Goal: Obtain resource: Download file/media

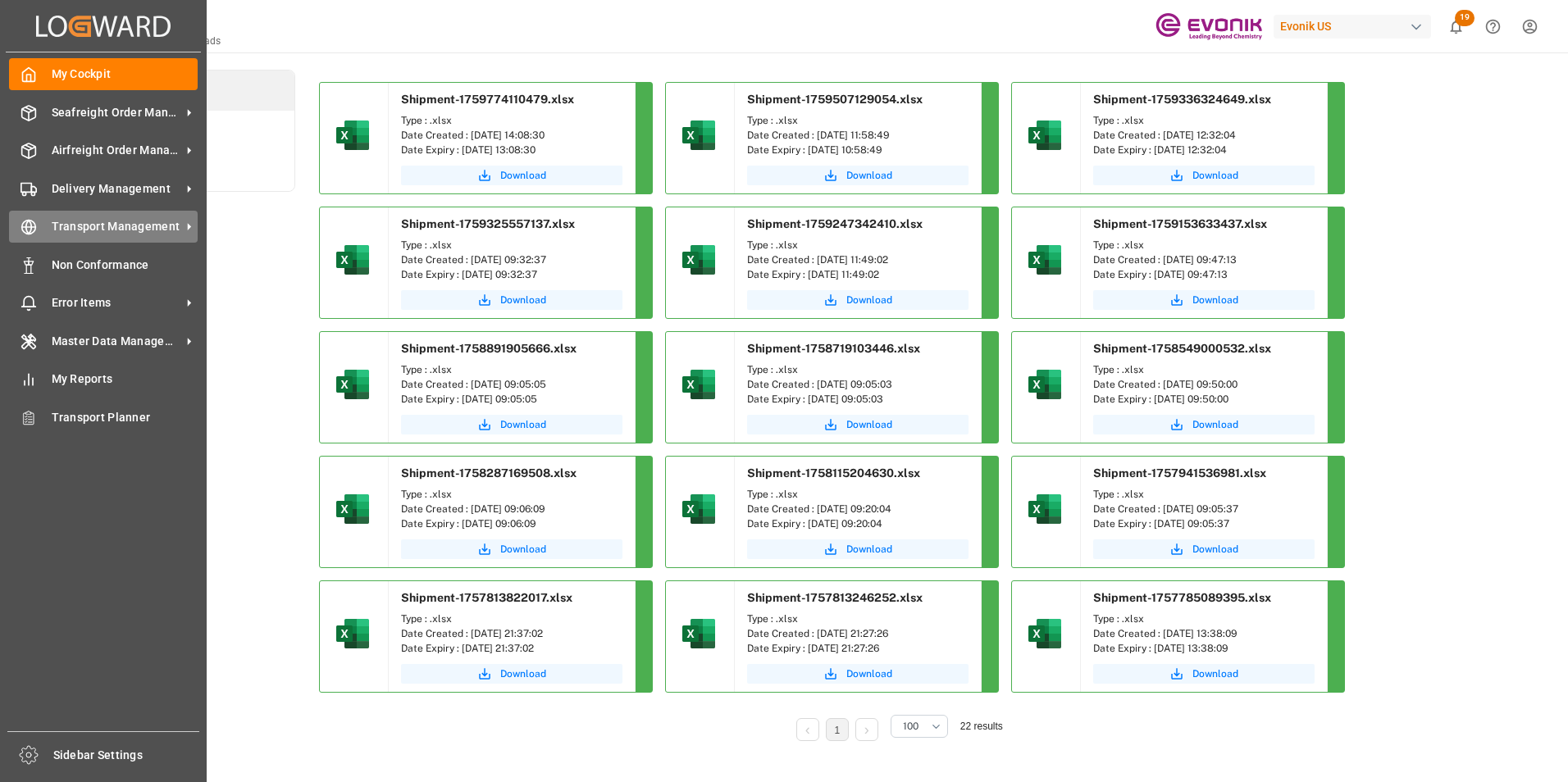
click at [96, 230] on span "Transport Management" at bounding box center [116, 227] width 129 height 17
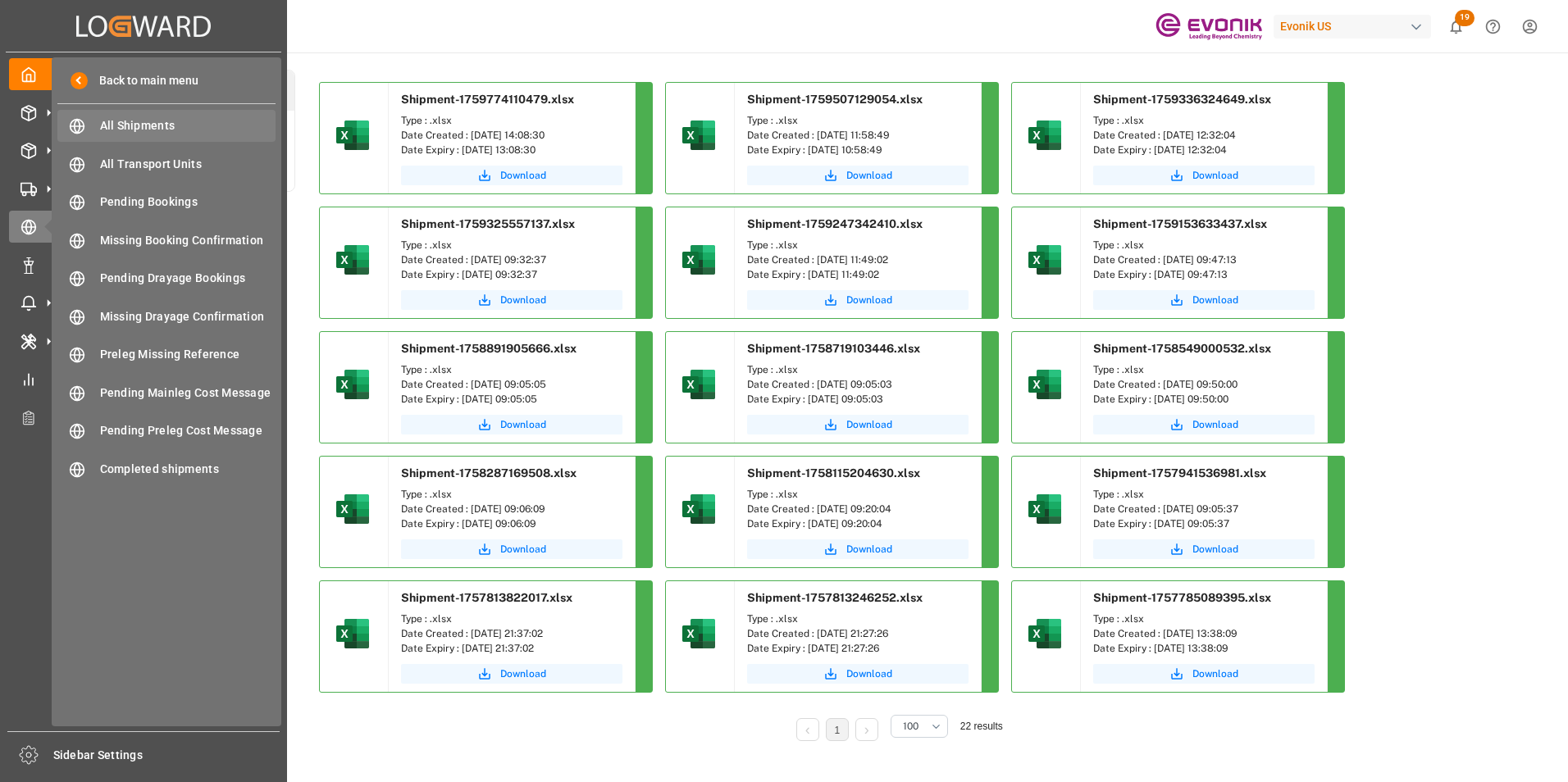
click at [142, 122] on span "All Shipments" at bounding box center [188, 125] width 176 height 17
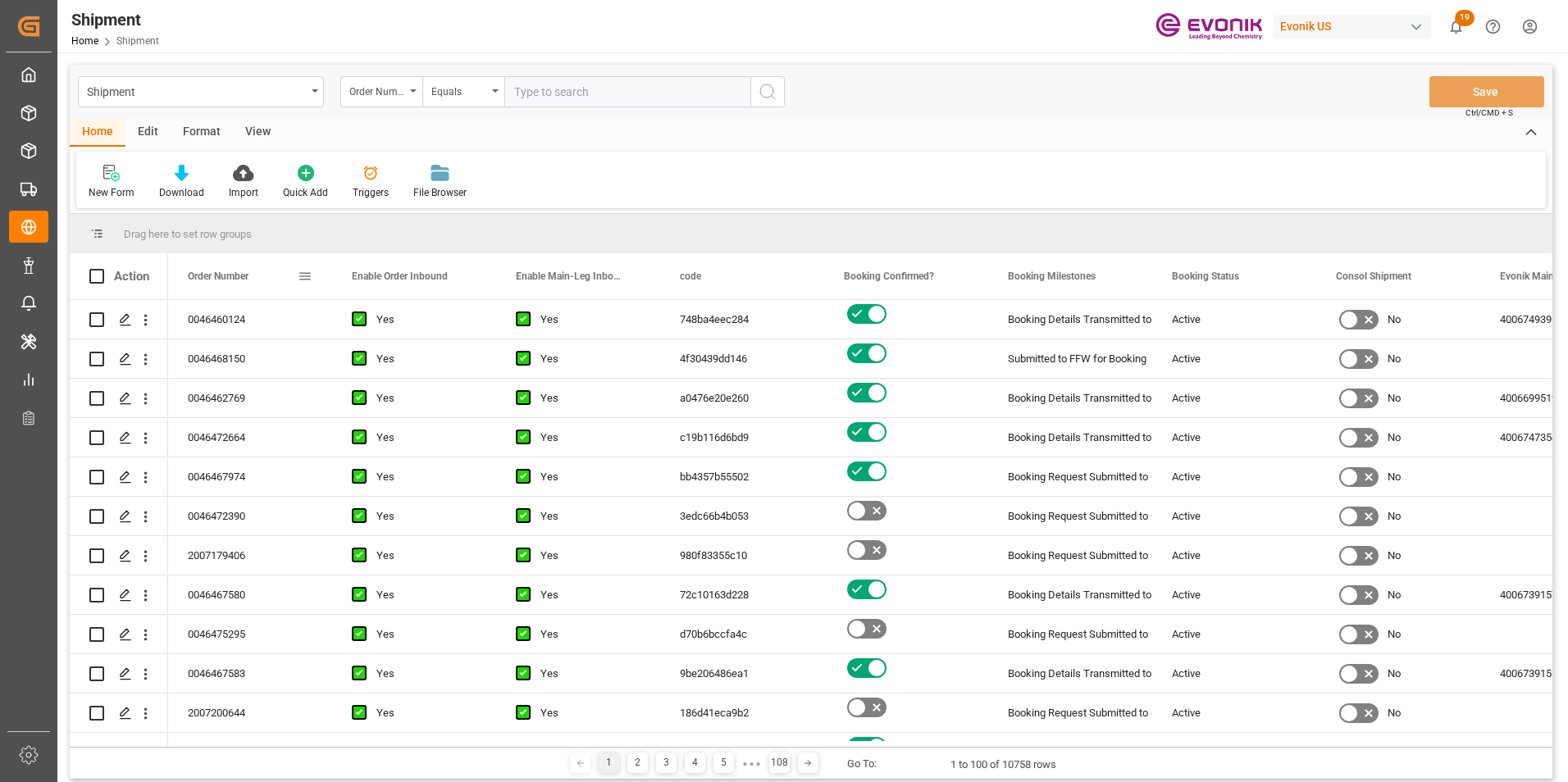
click at [303, 274] on span at bounding box center [305, 276] width 15 height 15
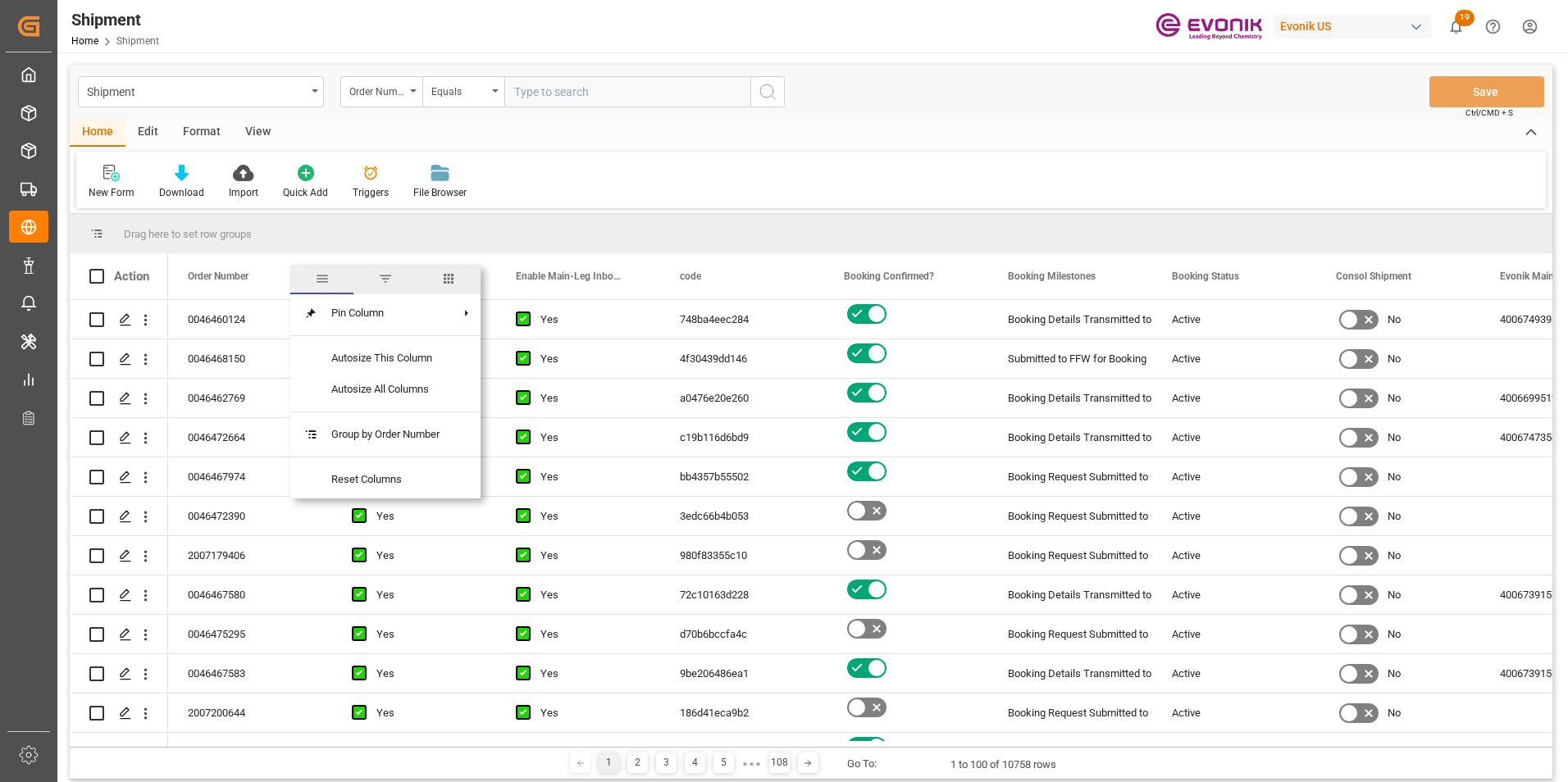
click at [459, 279] on span "columns" at bounding box center [449, 280] width 63 height 30
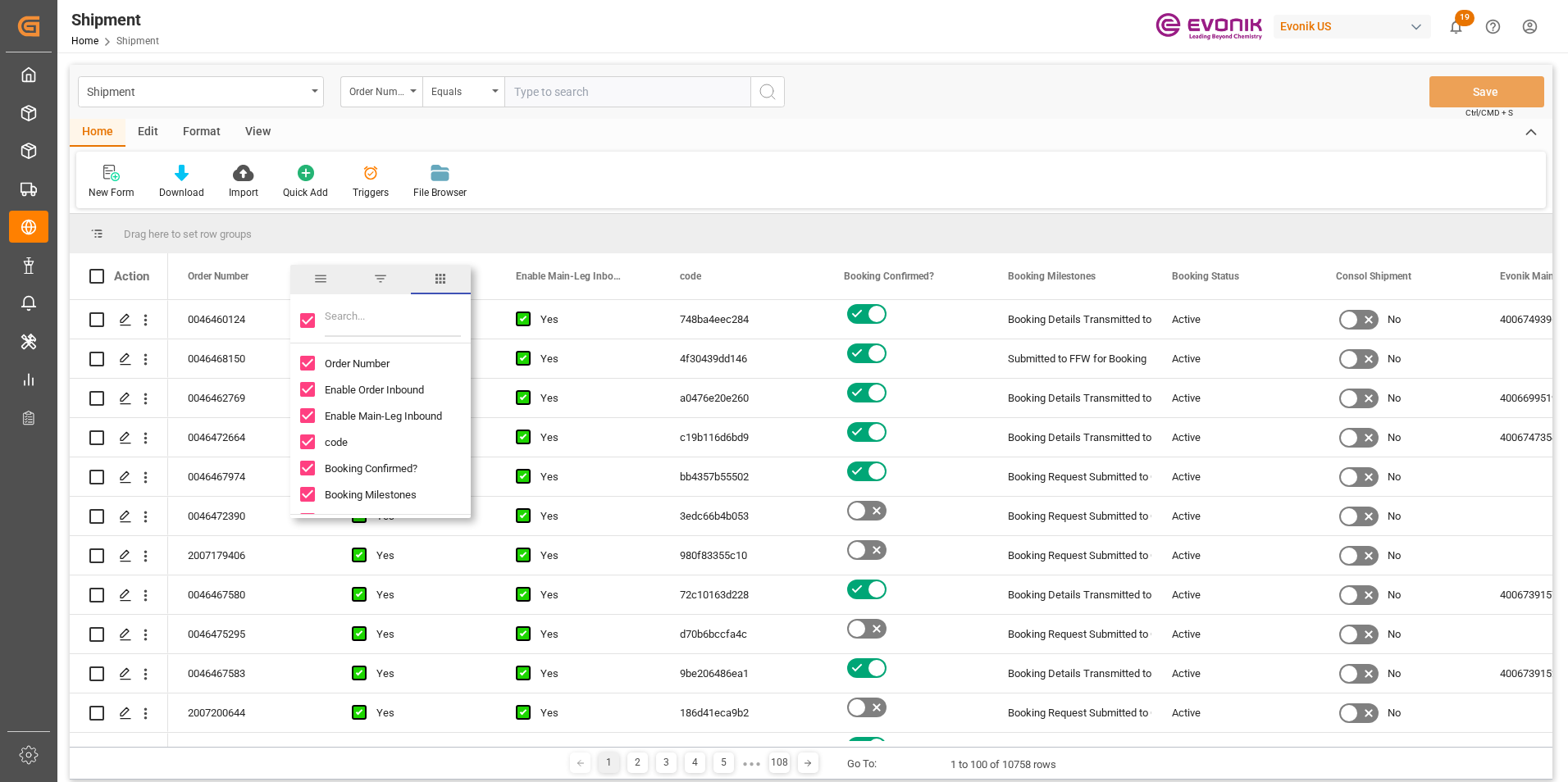
click at [305, 319] on input "Toggle Select All Columns" at bounding box center [307, 320] width 15 height 15
checkbox input "false"
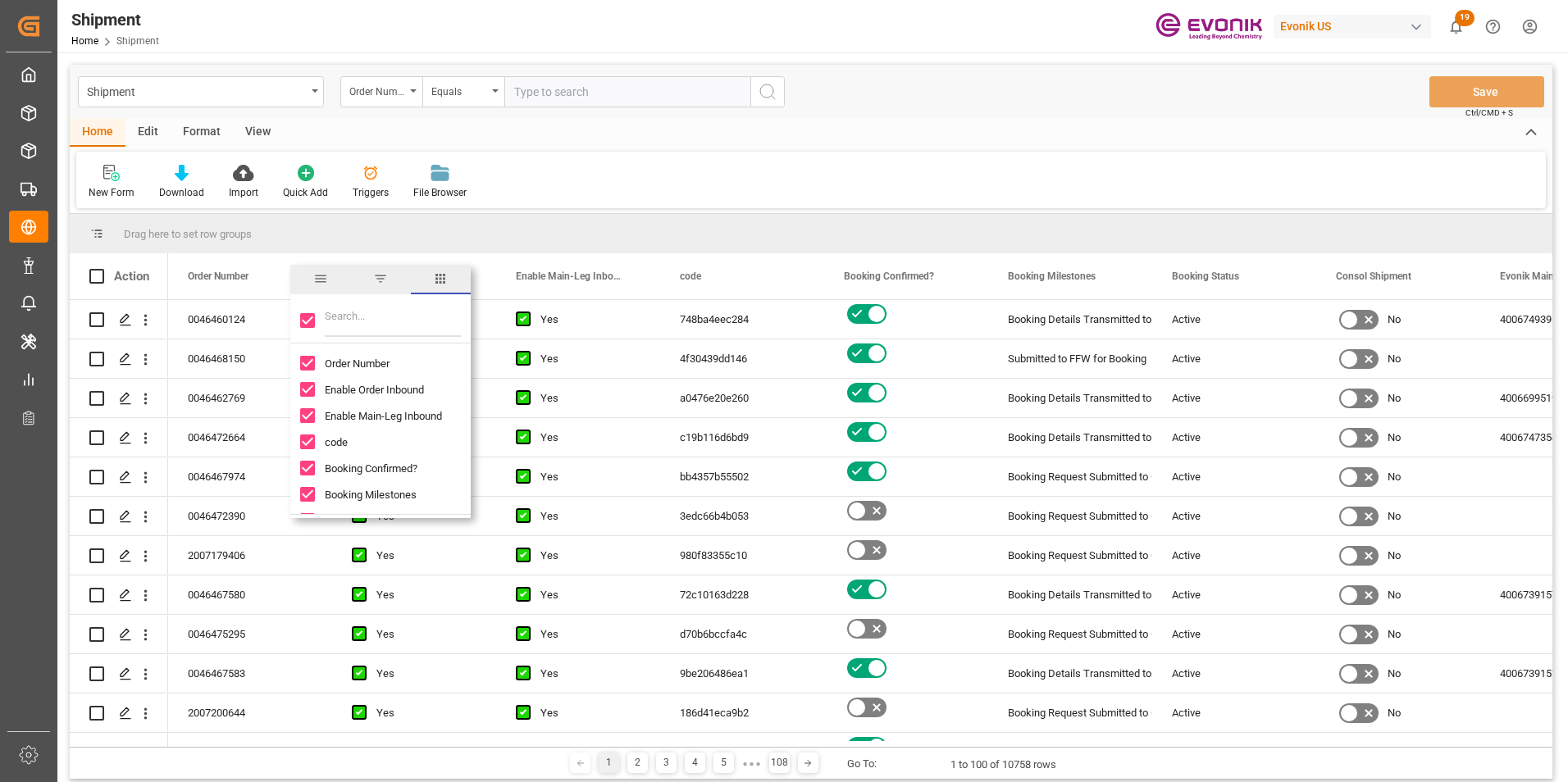
checkbox input "false"
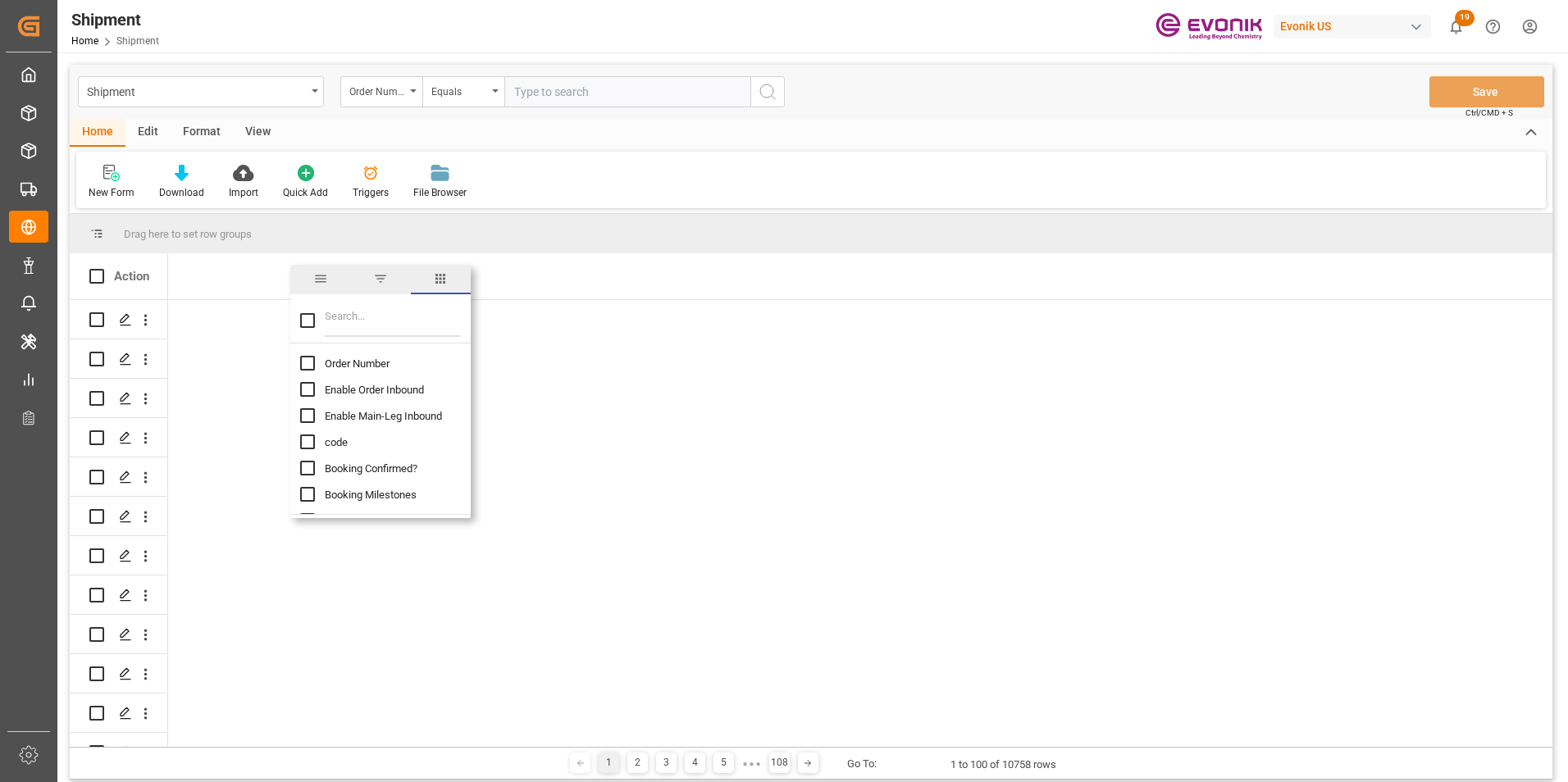
click at [303, 363] on input "Order Number column toggle visibility (hidden)" at bounding box center [307, 363] width 15 height 15
checkbox input "true"
checkbox input "false"
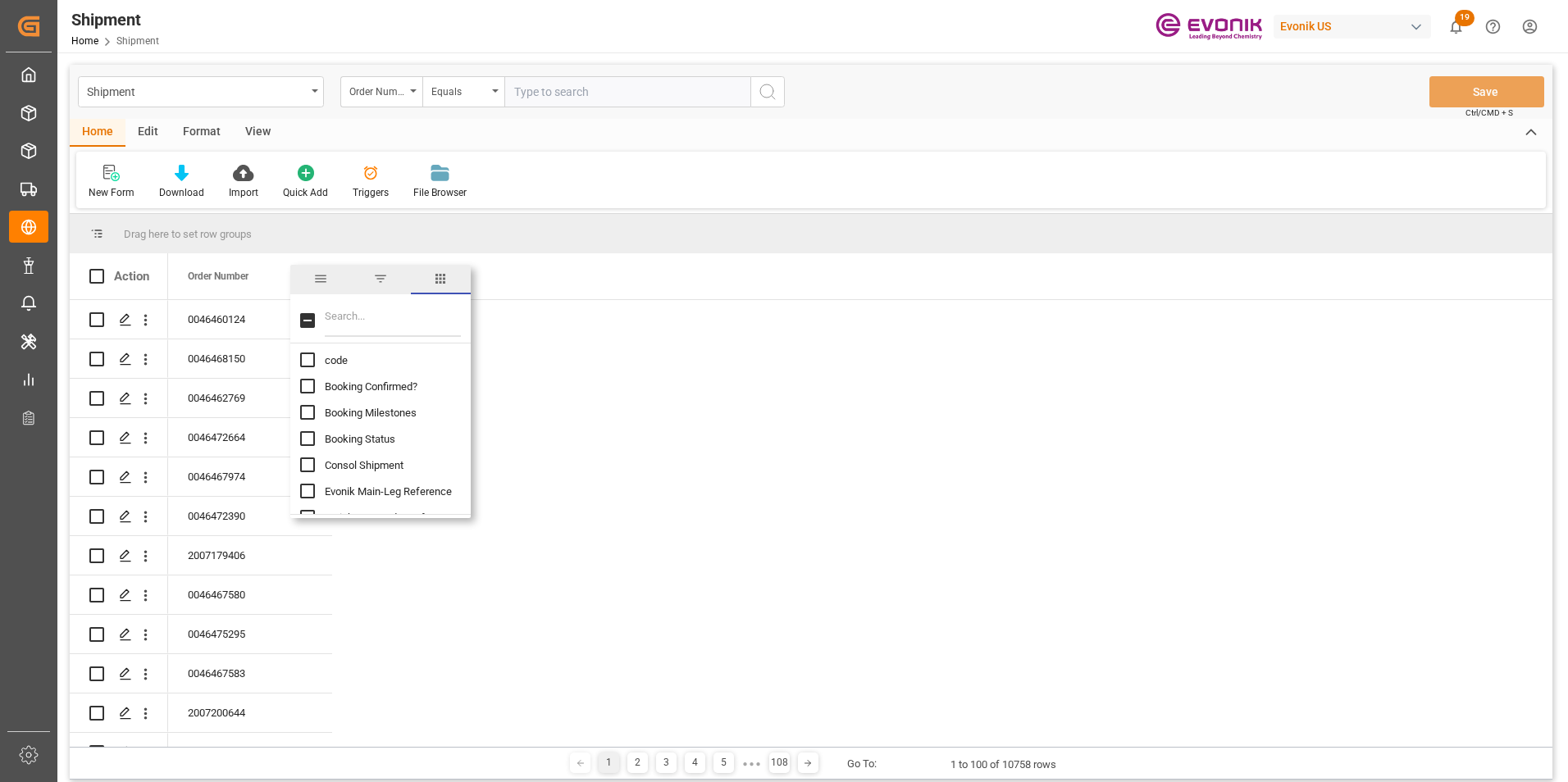
scroll to position [164, 0]
click at [305, 461] on input "Booking Number column toggle visibility (hidden)" at bounding box center [307, 462] width 15 height 15
checkbox input "true"
click at [305, 424] on input "Mode Of Transport Translation column toggle visibility (hidden)" at bounding box center [307, 425] width 15 height 15
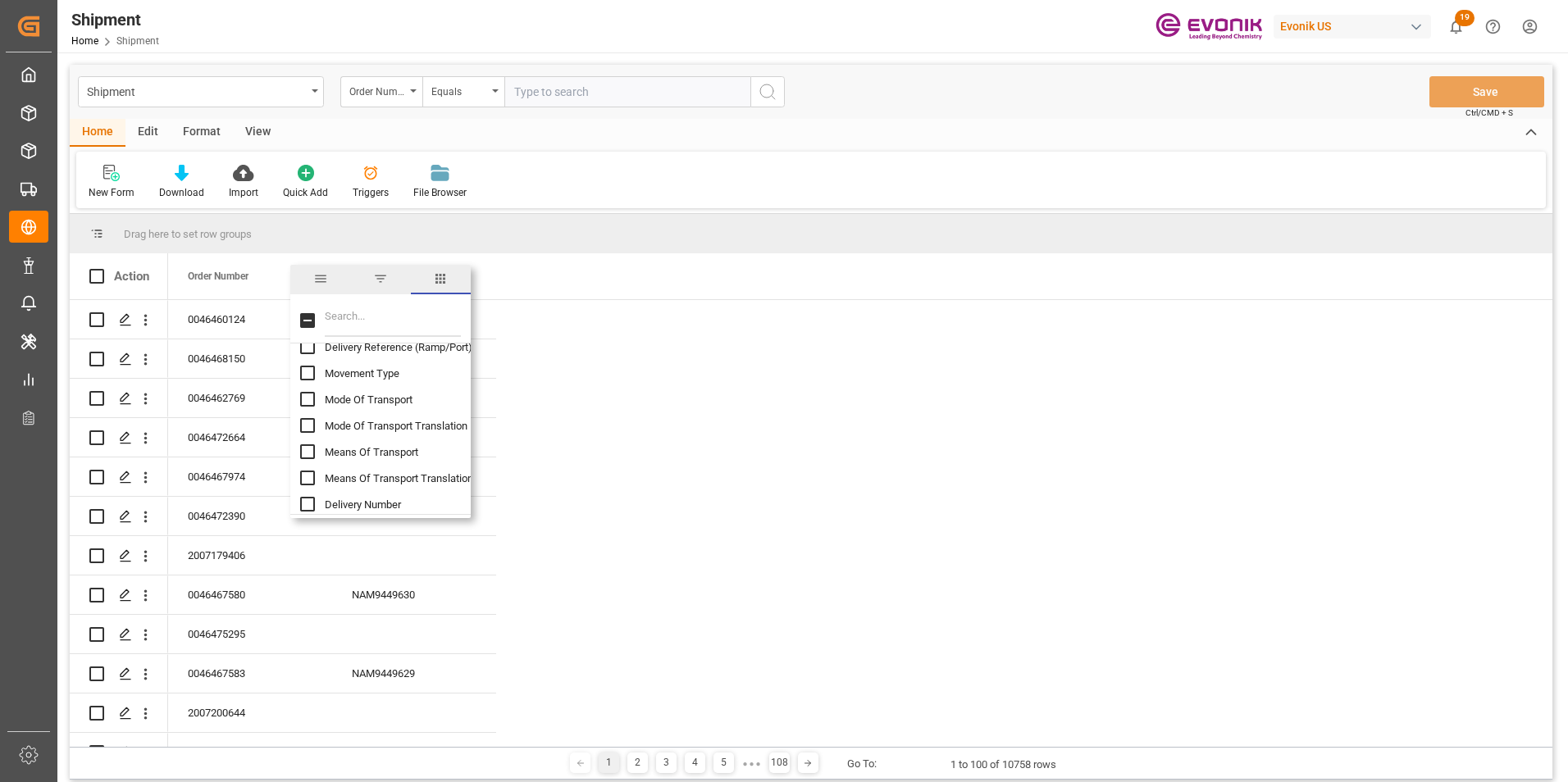
checkbox input "true"
click at [308, 404] on input "Ocean Carrier Short Name column toggle visibility (hidden)" at bounding box center [307, 406] width 15 height 15
checkbox input "true"
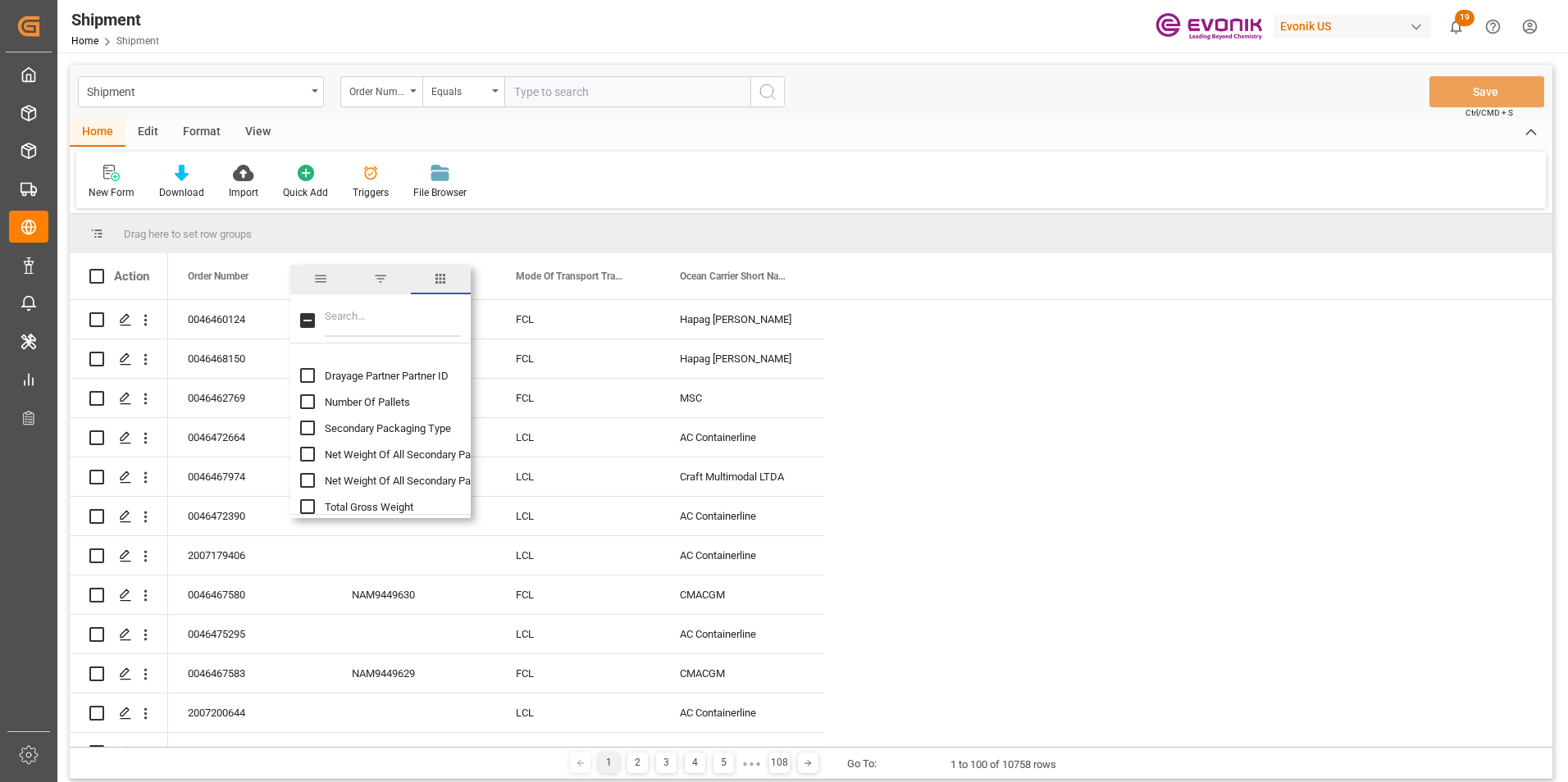
scroll to position [1066, 0]
click at [305, 476] on input "Total Gross Weight column toggle visibility (hidden)" at bounding box center [307, 478] width 15 height 15
checkbox input "true"
click at [309, 502] on input "Total Volume column toggle visibility (hidden)" at bounding box center [307, 504] width 15 height 15
checkbox input "true"
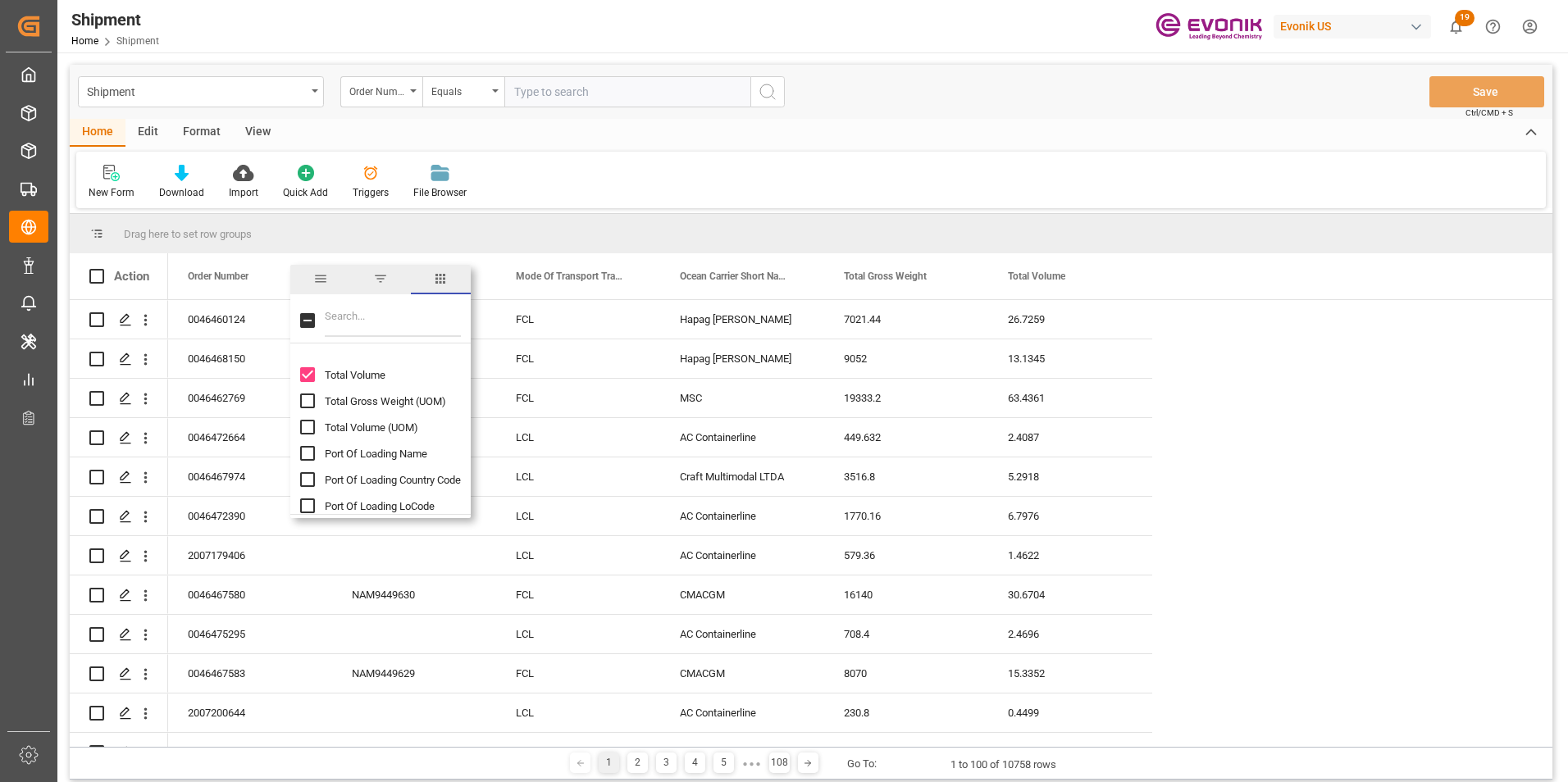
scroll to position [1230, 0]
click at [303, 418] on input "Port Of Loading Name column toggle visibility (hidden)" at bounding box center [307, 419] width 15 height 15
checkbox input "true"
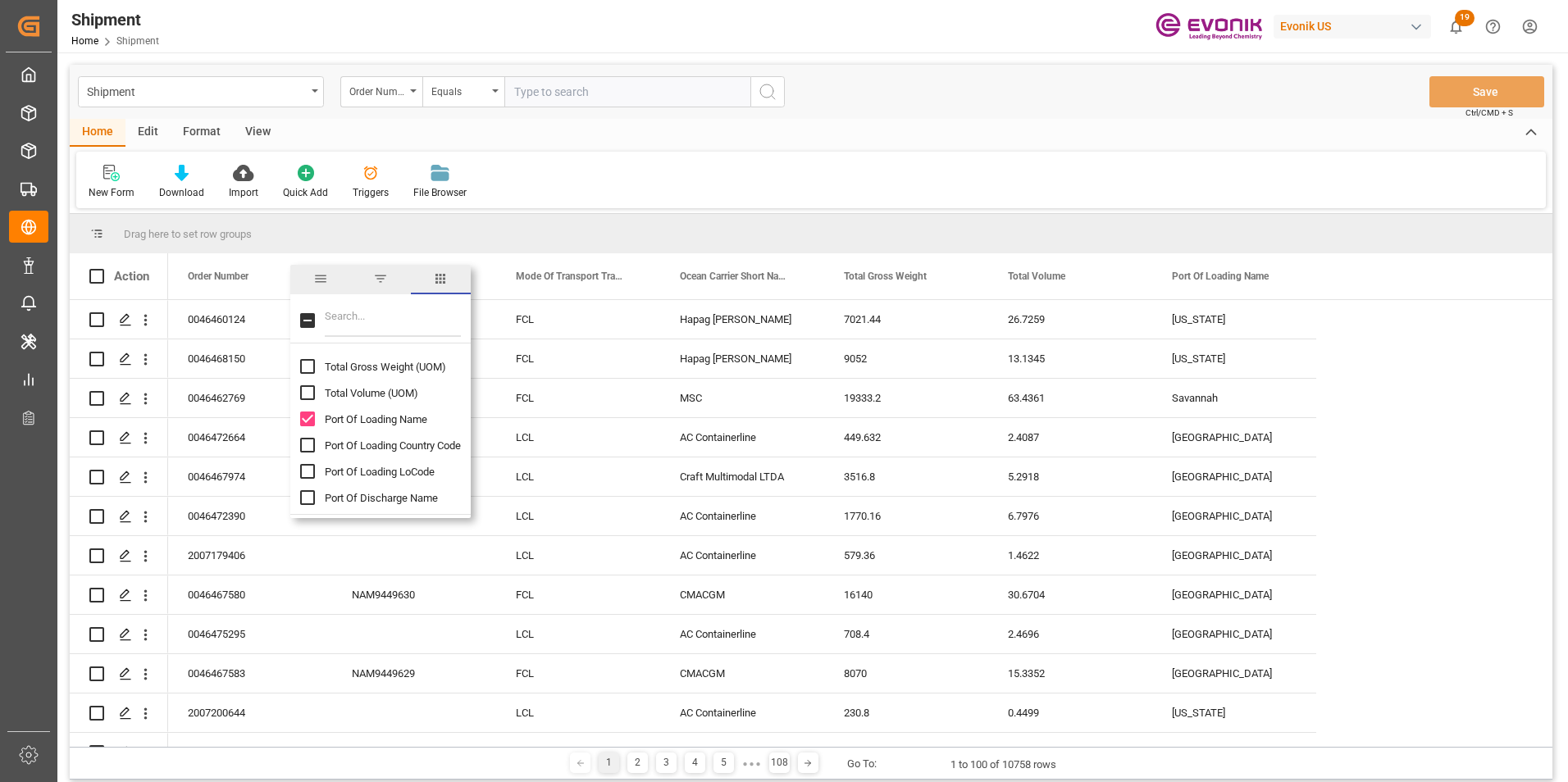
scroll to position [1312, 0]
click at [305, 414] on input "Port Of Discharge Name column toggle visibility (hidden)" at bounding box center [307, 416] width 15 height 15
checkbox input "true"
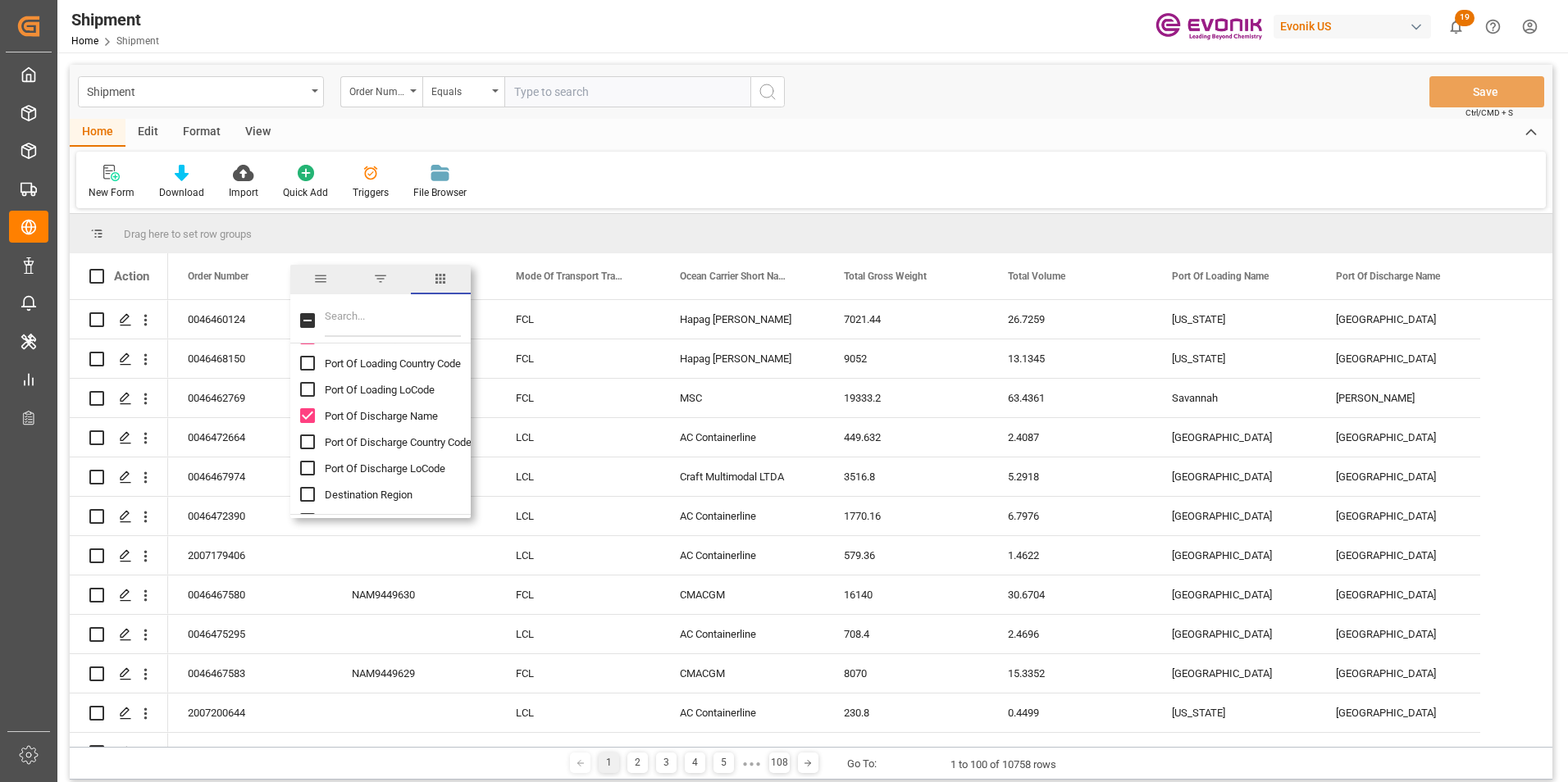
click at [308, 440] on input "Port Of Discharge Country Code column toggle visibility (hidden)" at bounding box center [307, 442] width 15 height 15
checkbox input "true"
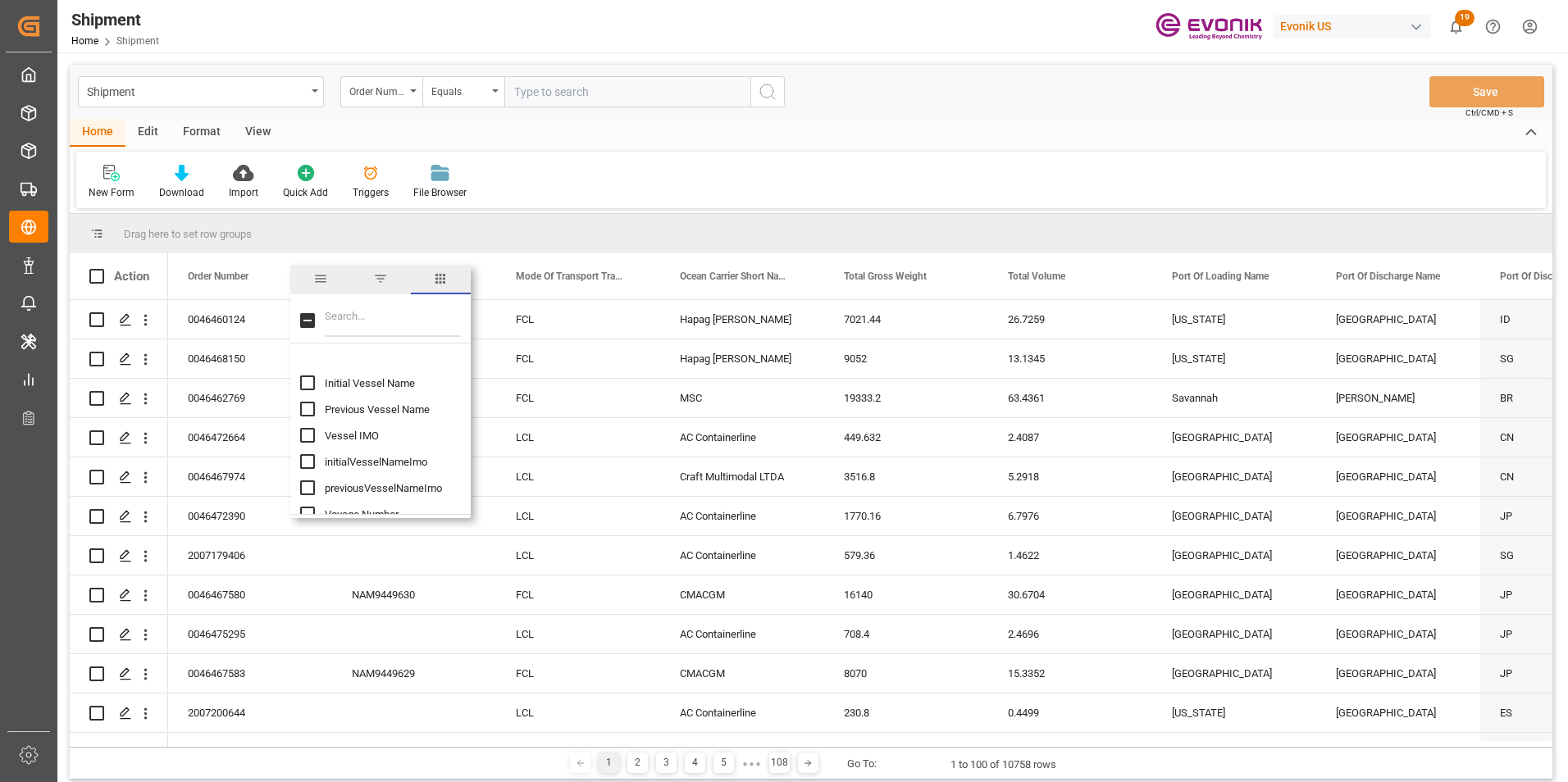
scroll to position [1557, 0]
click at [306, 453] on input "Estimated Time Of Departure (ETD) column toggle visibility (hidden)" at bounding box center [307, 458] width 15 height 15
checkbox input "true"
click at [304, 432] on input "Business Line column toggle visibility (hidden)" at bounding box center [307, 432] width 15 height 15
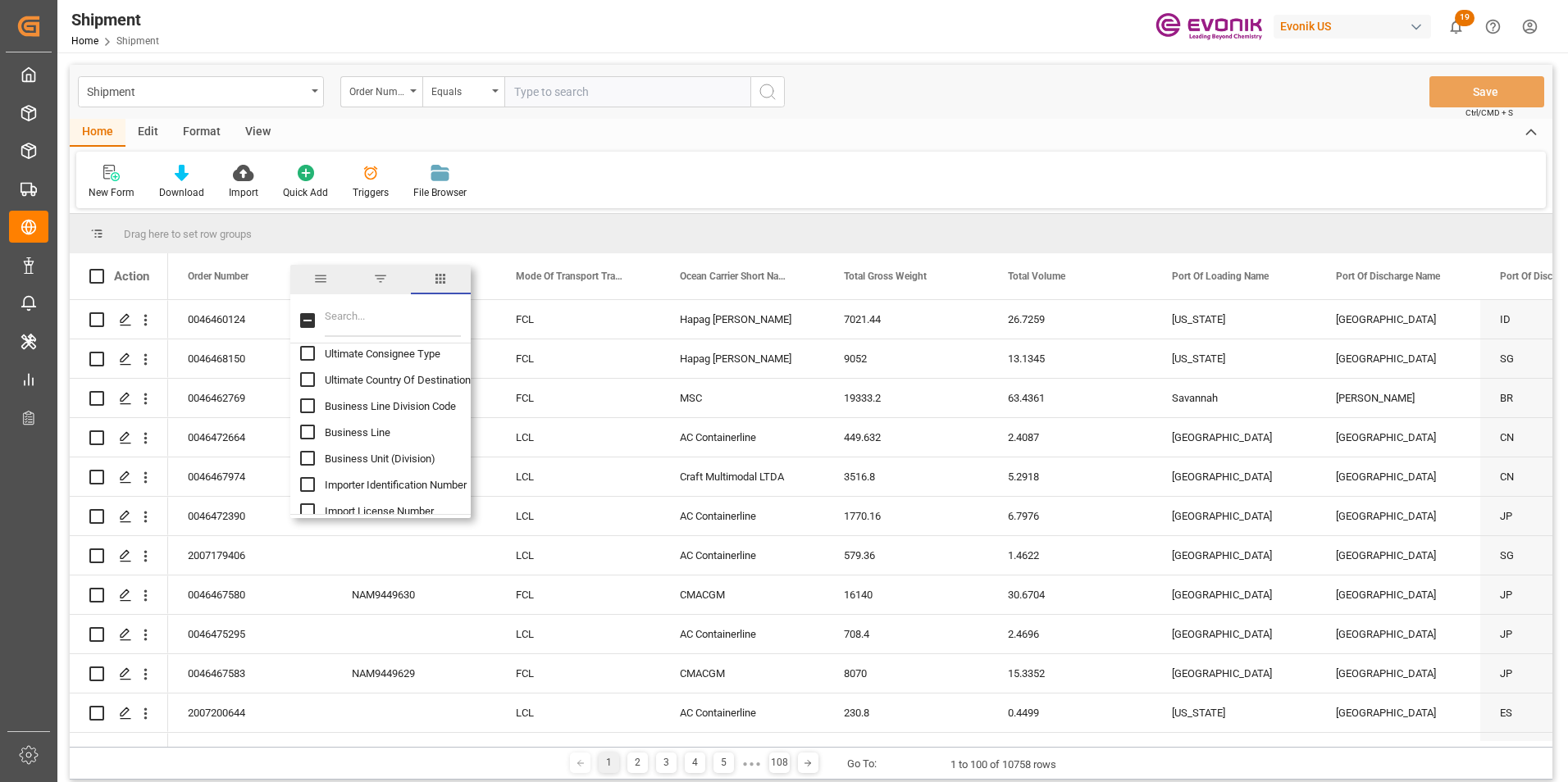
checkbox input "true"
click at [306, 385] on input "Ship From Partner ID column toggle visibility (hidden)" at bounding box center [307, 390] width 15 height 15
checkbox input "true"
click at [305, 416] on input "Ship From Name column toggle visibility (hidden)" at bounding box center [307, 416] width 15 height 15
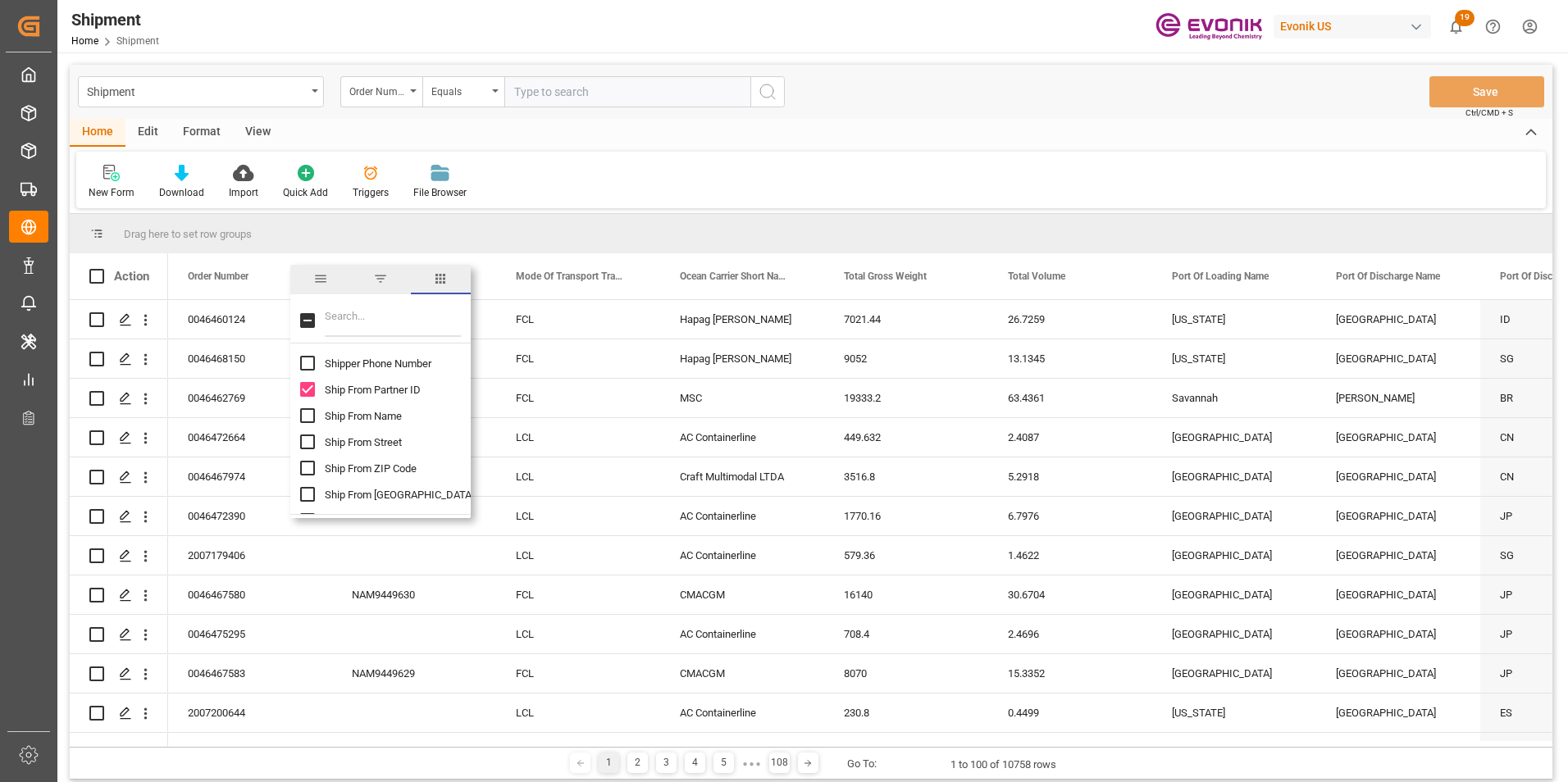
checkbox input "true"
click at [300, 496] on input "Ship From City column toggle visibility (hidden)" at bounding box center [307, 494] width 15 height 15
checkbox input "true"
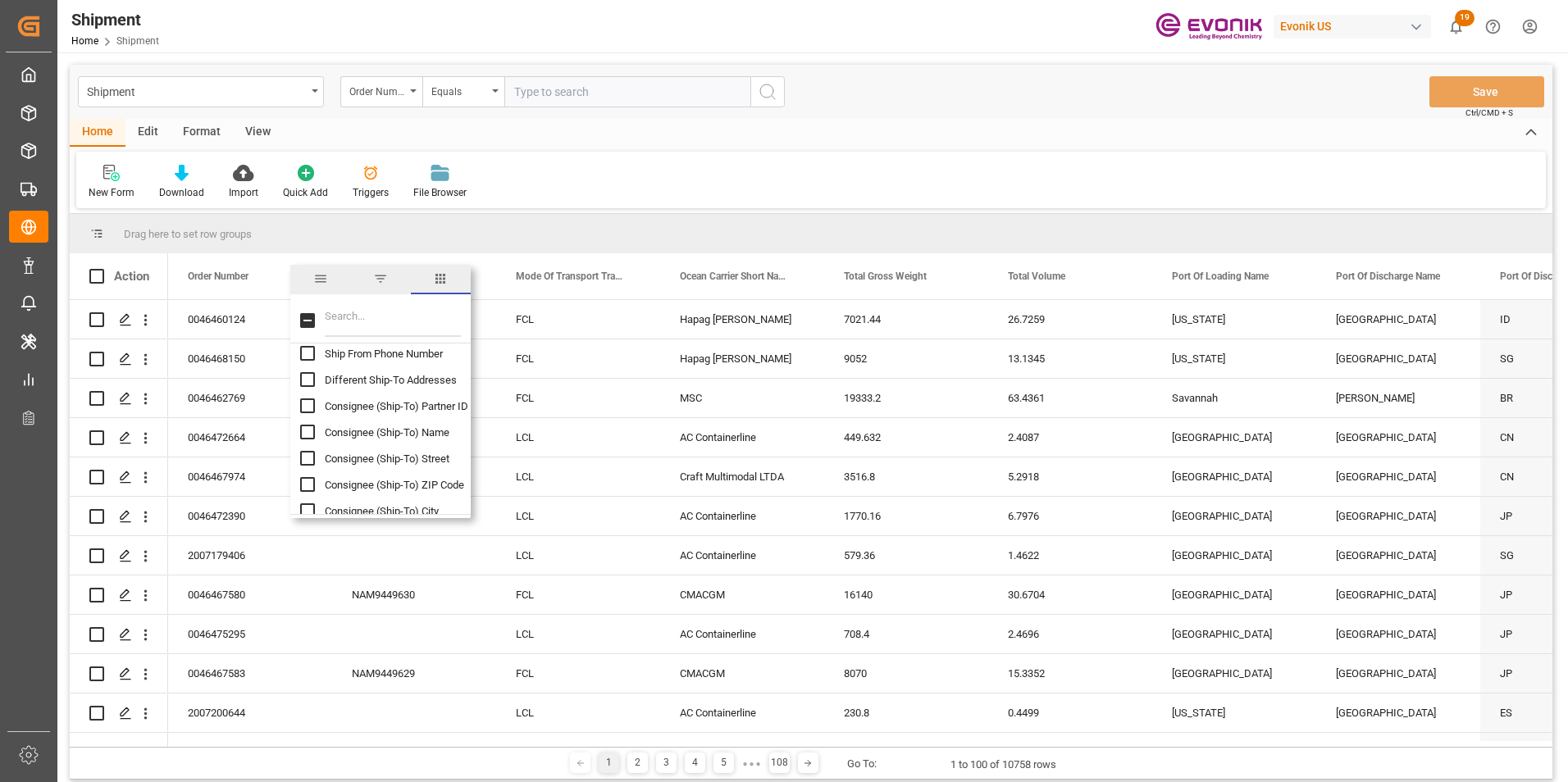
click at [305, 400] on input "Consignee (Ship-To) Partner ID column toggle visibility (hidden)" at bounding box center [307, 406] width 15 height 15
click at [305, 404] on input "Consignee (Ship-To) Partner ID column toggle visibility (visible)" at bounding box center [307, 406] width 15 height 15
checkbox input "false"
click at [306, 427] on input "Consignee (Ship-To) Name column toggle visibility (hidden)" at bounding box center [307, 432] width 15 height 15
checkbox input "true"
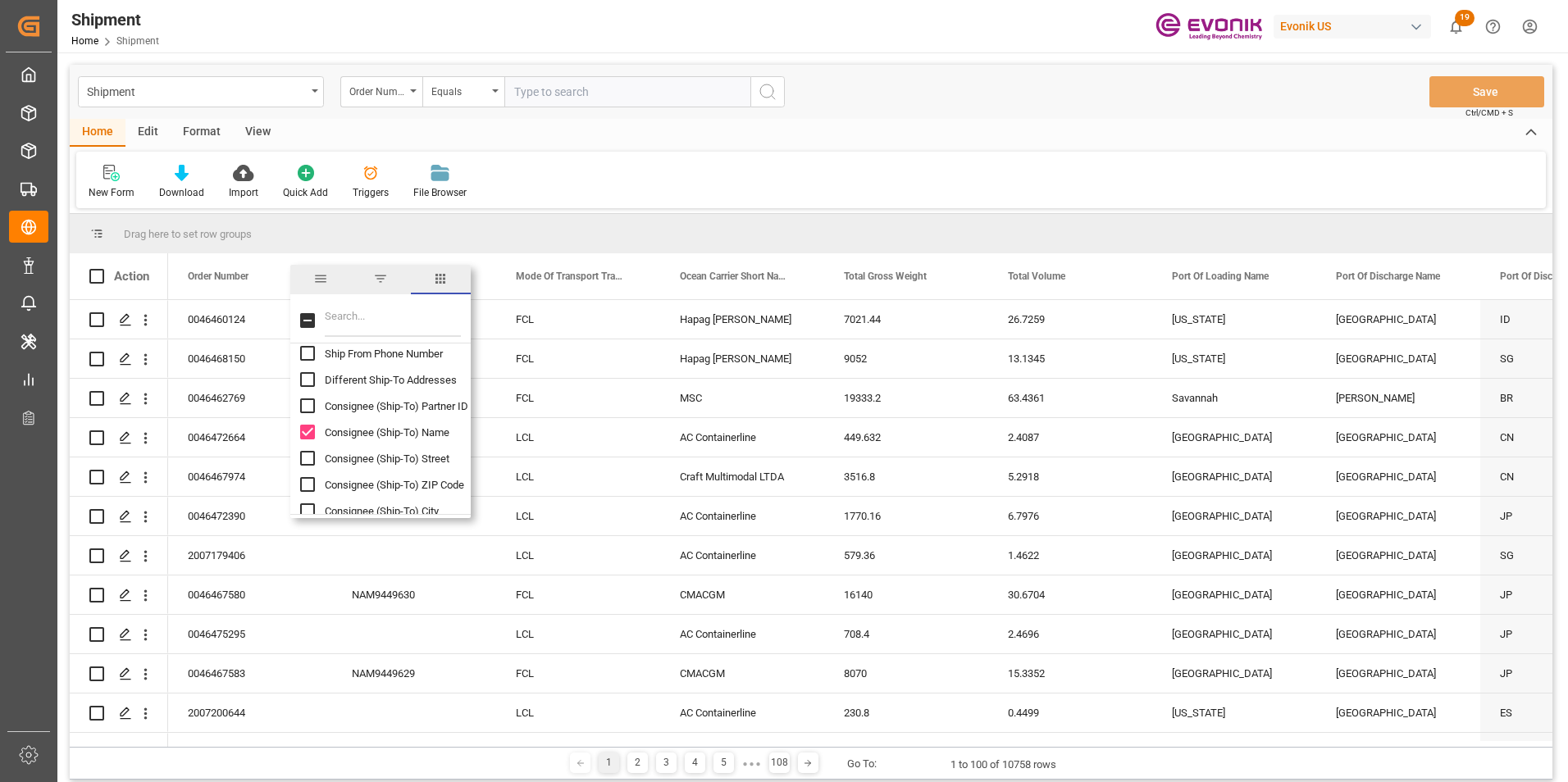
scroll to position [3607, 0]
click at [306, 427] on input "Consignee (Ship-To) City column toggle visibility (hidden)" at bounding box center [307, 429] width 15 height 15
checkbox input "true"
click at [306, 400] on input "Consignee (Ship-To) Country column toggle visibility (hidden)" at bounding box center [307, 399] width 15 height 15
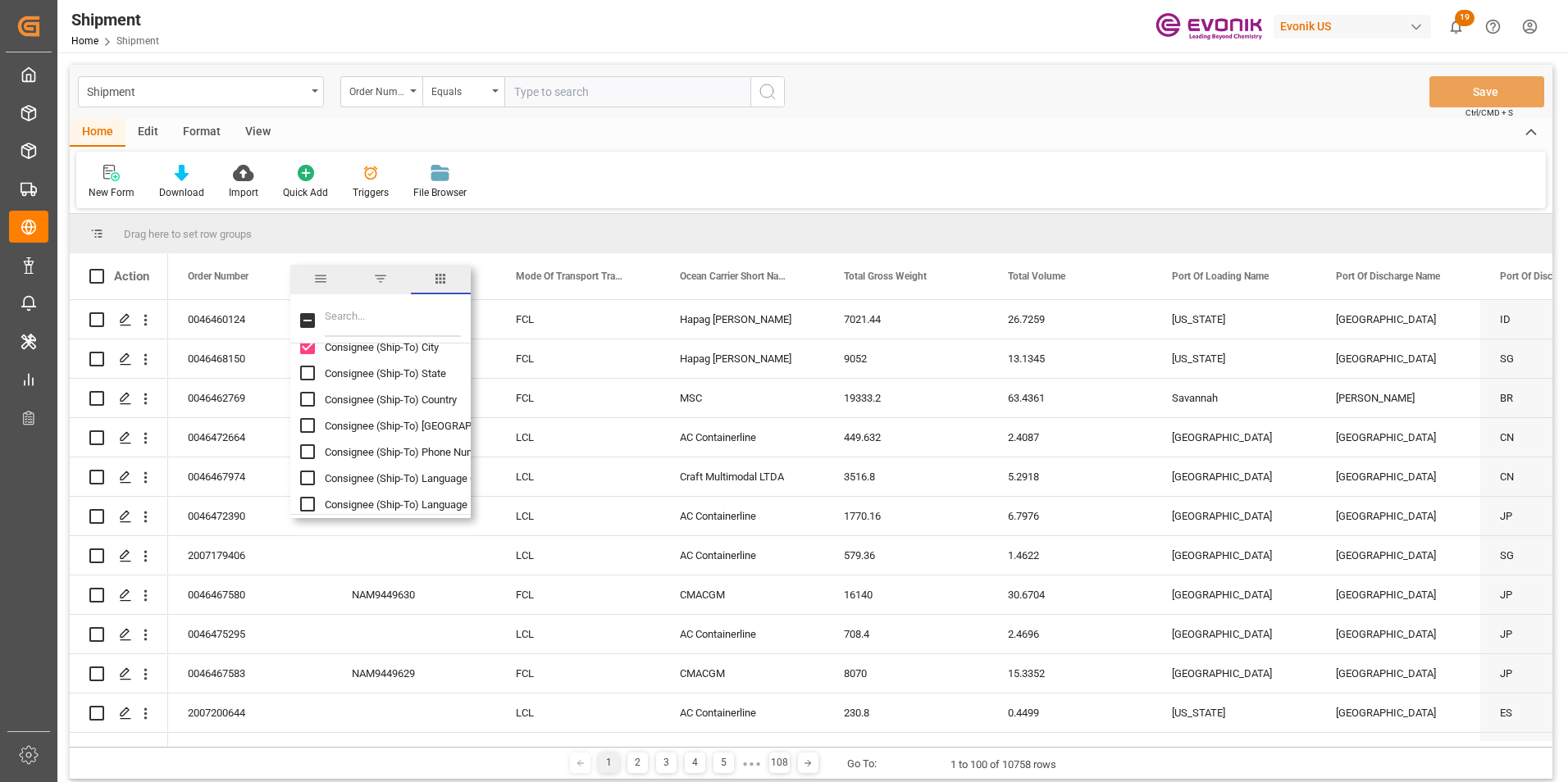
checkbox input "true"
click at [310, 496] on input "ATD (carrier) column toggle visibility (hidden)" at bounding box center [307, 497] width 15 height 15
checkbox input "true"
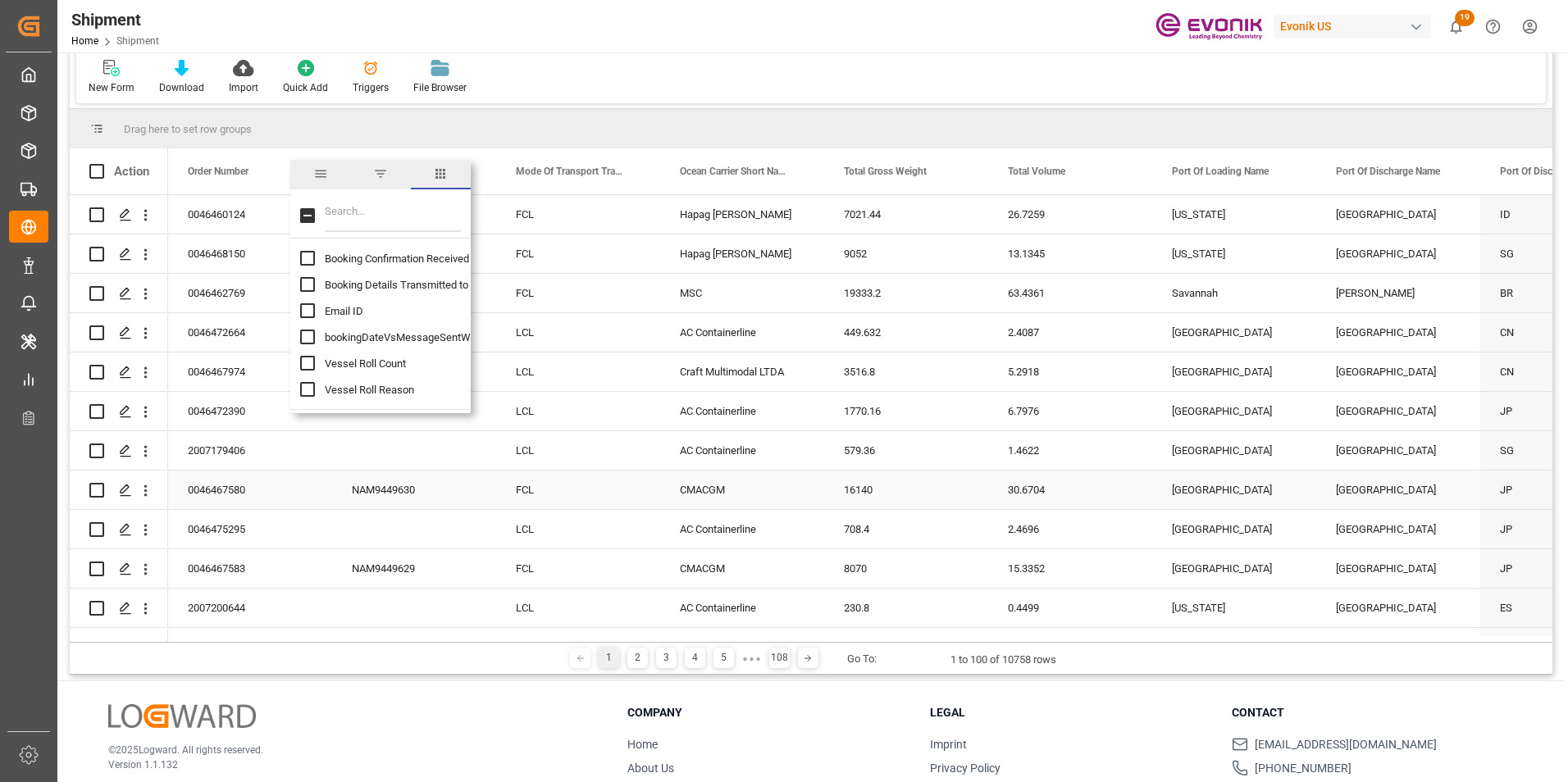
scroll to position [0, 0]
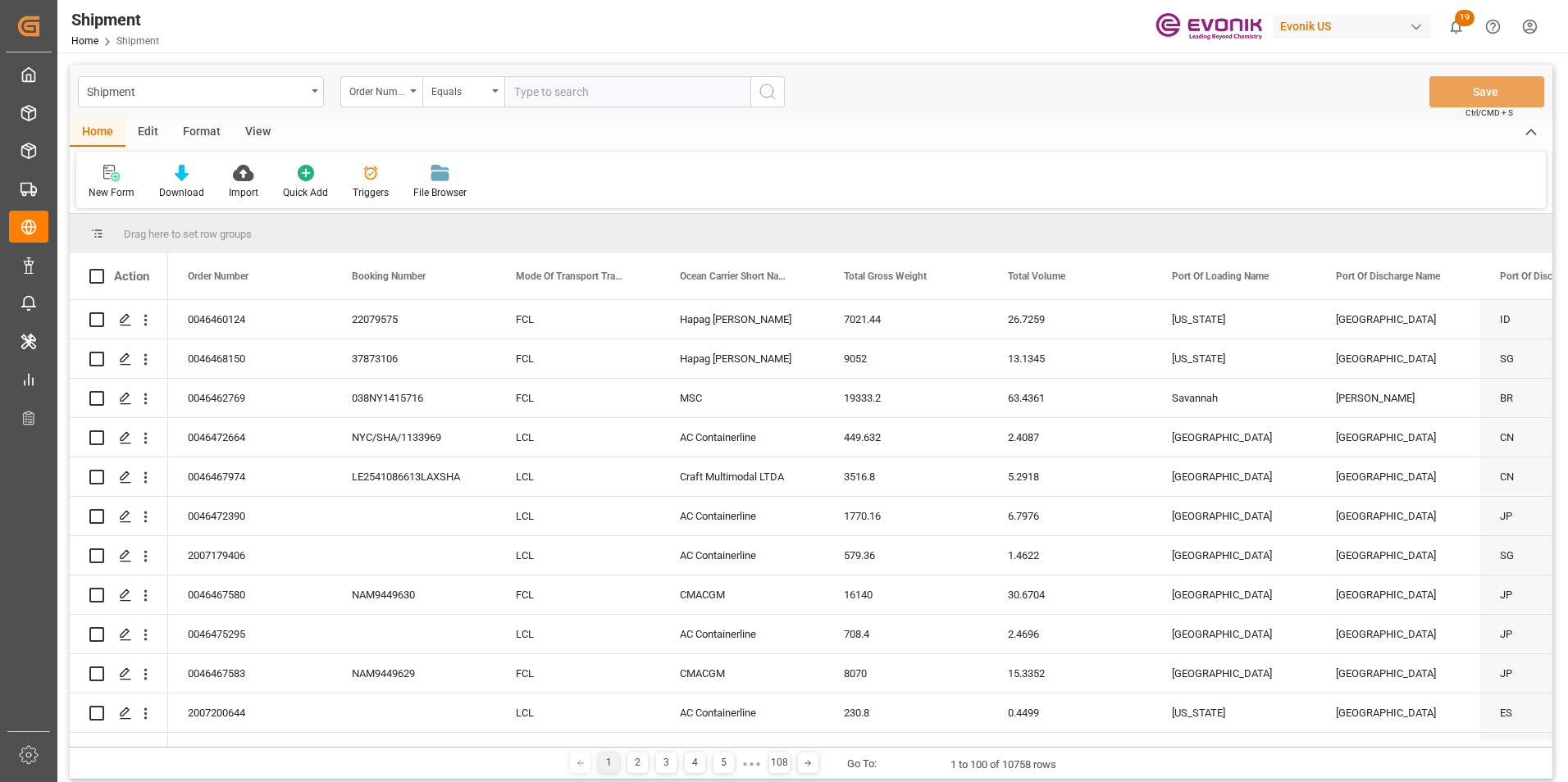
click at [674, 170] on div "New Form Download Import Quick Add Triggers File Browser" at bounding box center [810, 180] width 1470 height 56
click at [177, 170] on icon at bounding box center [181, 173] width 14 height 17
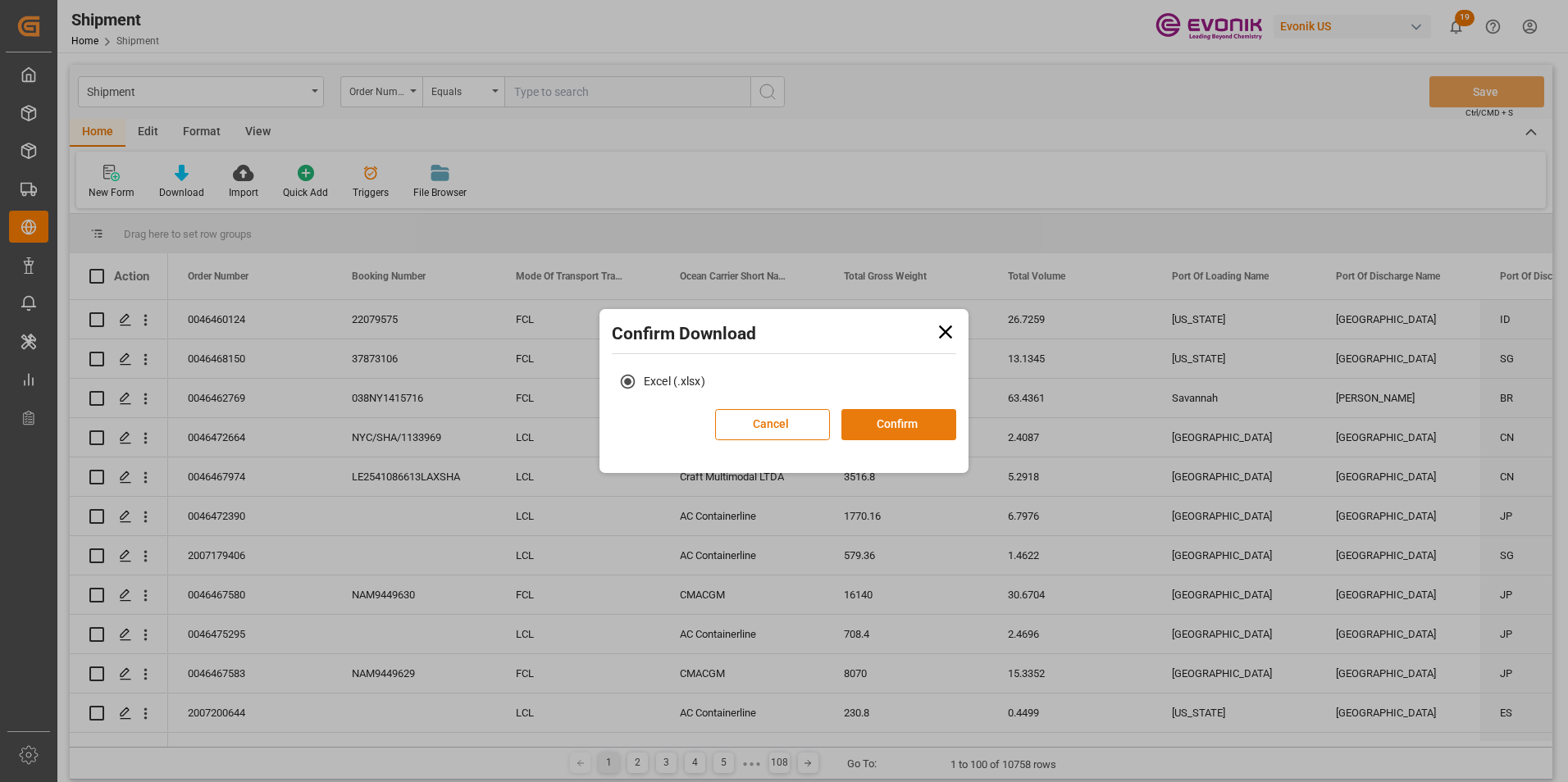
click at [894, 420] on button "Confirm" at bounding box center [898, 424] width 115 height 31
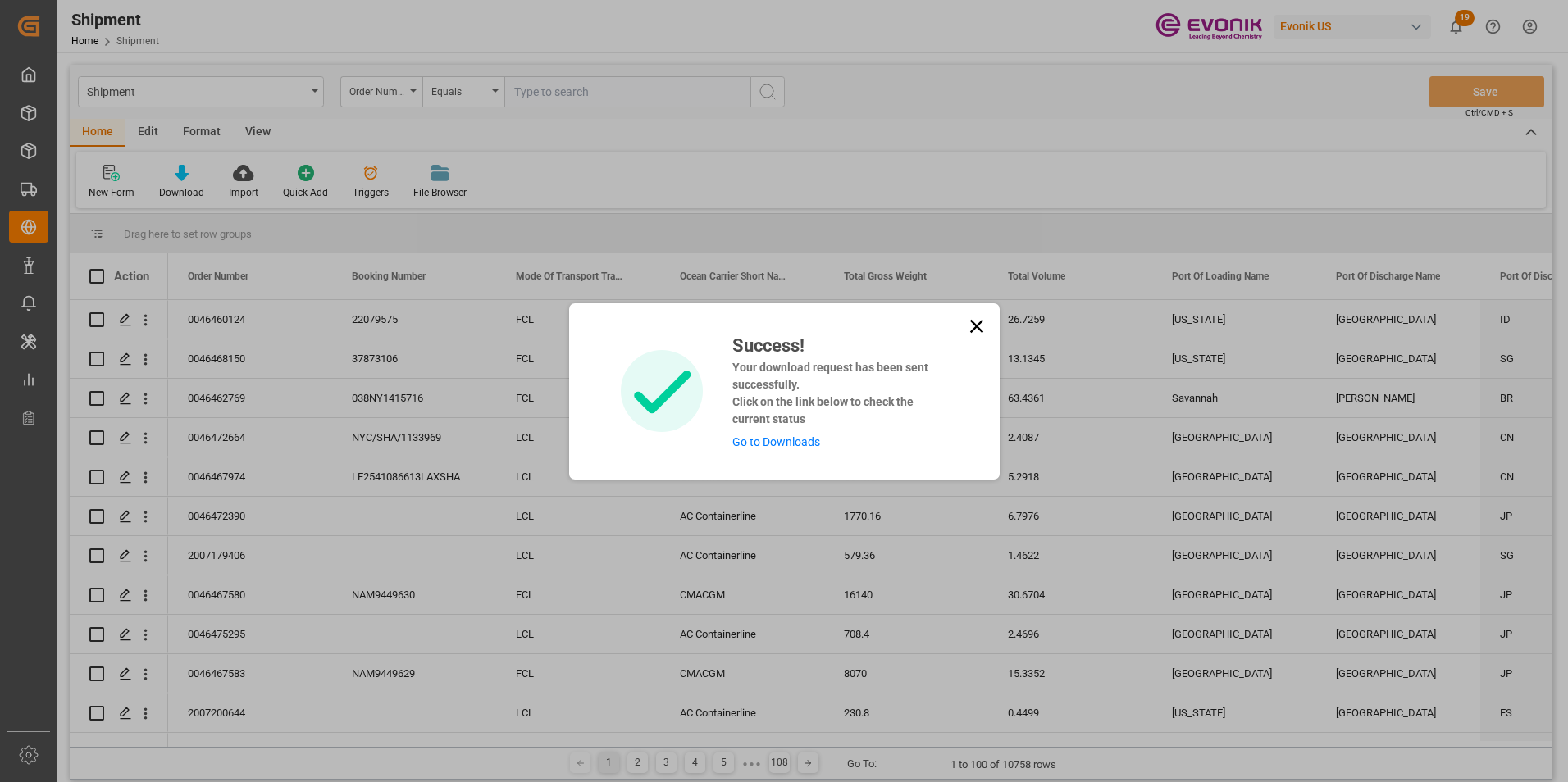
click at [769, 444] on link "Go to Downloads" at bounding box center [777, 442] width 88 height 13
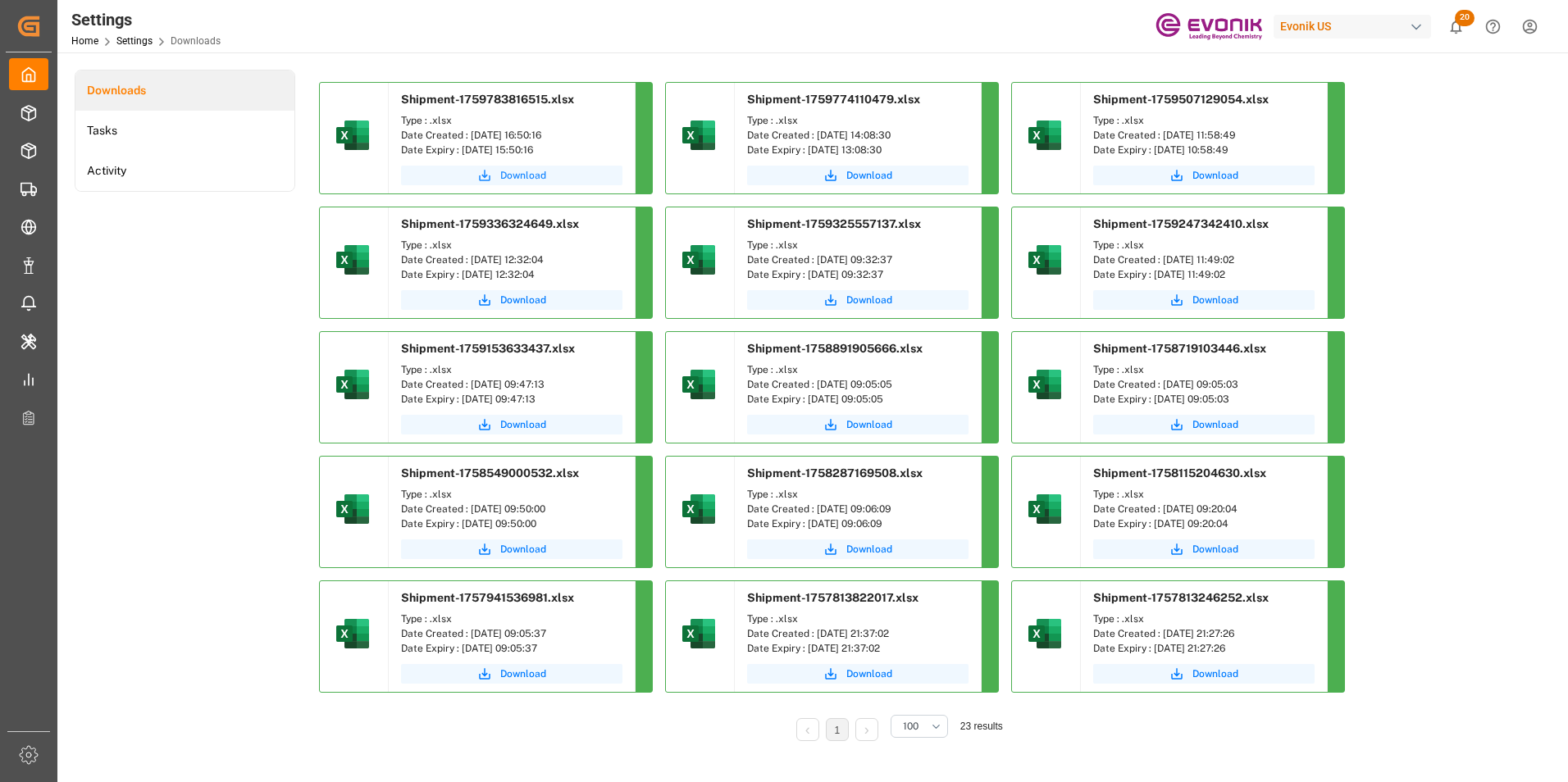
click at [529, 175] on span "Download" at bounding box center [523, 175] width 46 height 15
